Goal: Information Seeking & Learning: Learn about a topic

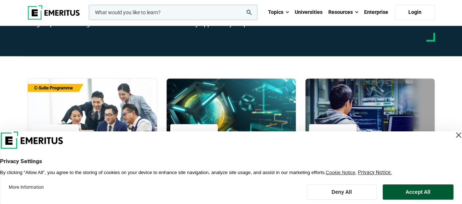
click at [421, 190] on button "Accept All" at bounding box center [417, 191] width 71 height 15
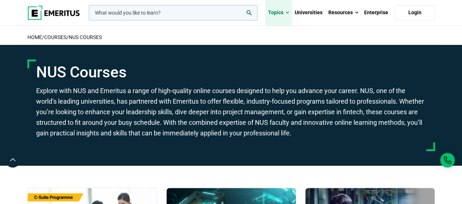
click at [281, 11] on link "Topics" at bounding box center [278, 13] width 27 height 26
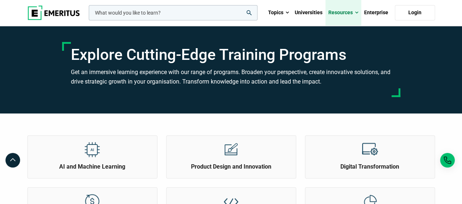
click at [347, 11] on link "Resources" at bounding box center [343, 13] width 36 height 26
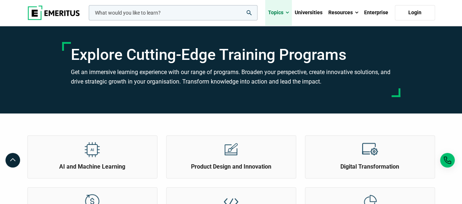
click at [290, 13] on link "Topics" at bounding box center [278, 13] width 27 height 26
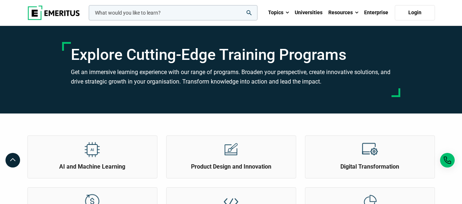
click at [290, 13] on link "Topics" at bounding box center [278, 13] width 27 height 26
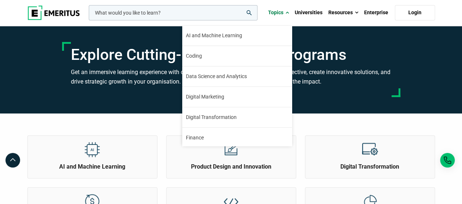
click at [88, 15] on div "leadership marketing project management data science product management Topics …" at bounding box center [231, 13] width 416 height 26
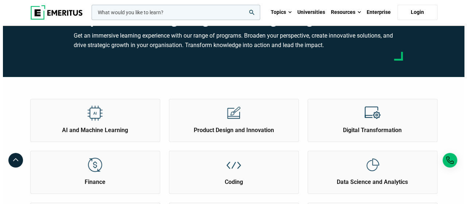
scroll to position [73, 0]
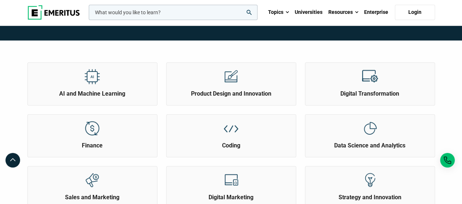
click at [209, 11] on input "woocommerce-product-search-field-0" at bounding box center [173, 12] width 169 height 15
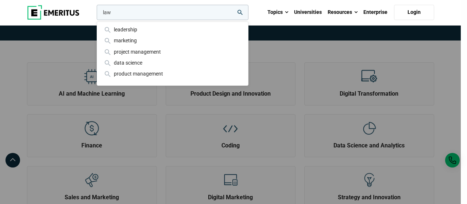
type input "law"
click at [95, 14] on button "search" at bounding box center [95, 14] width 0 height 0
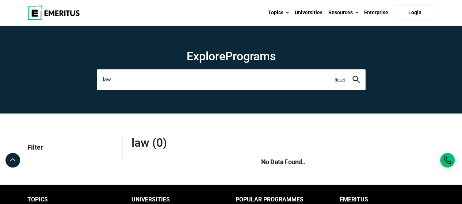
click at [146, 80] on input "law" at bounding box center [231, 79] width 269 height 20
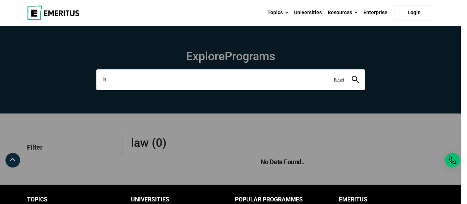
type input "l"
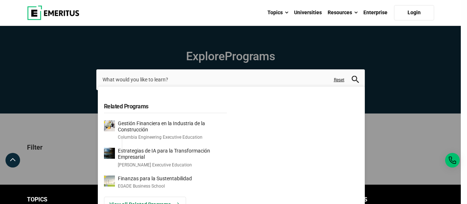
click at [40, 10] on img at bounding box center [53, 12] width 53 height 15
